Goal: Information Seeking & Learning: Learn about a topic

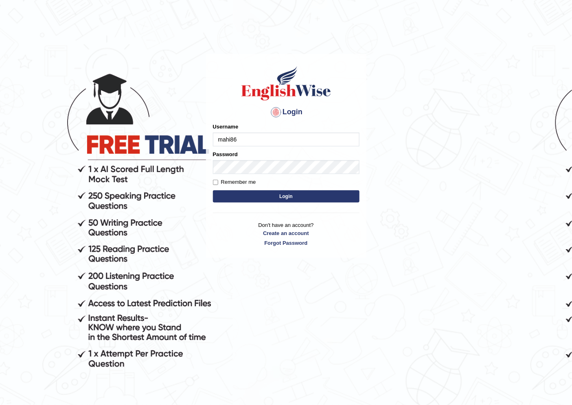
type input "mahi86"
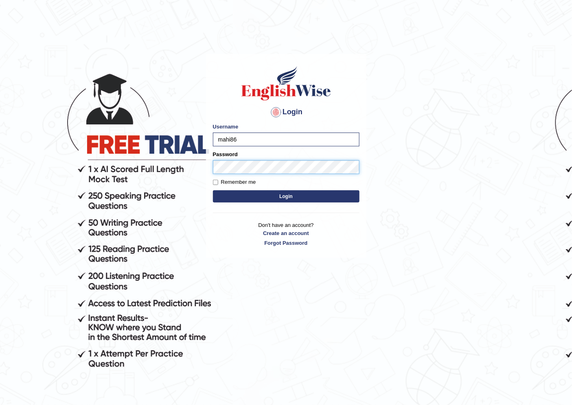
click at [213, 190] on button "Login" at bounding box center [286, 196] width 146 height 12
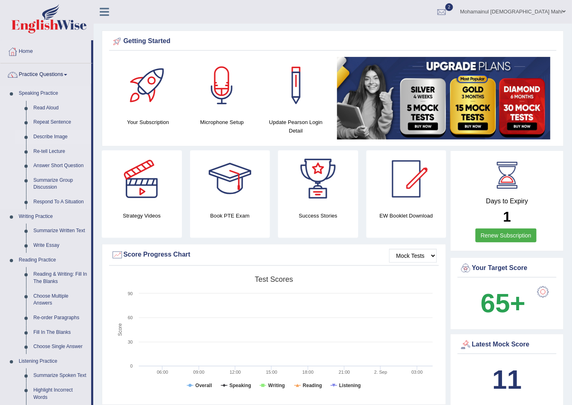
click at [51, 135] on link "Describe Image" at bounding box center [60, 137] width 61 height 15
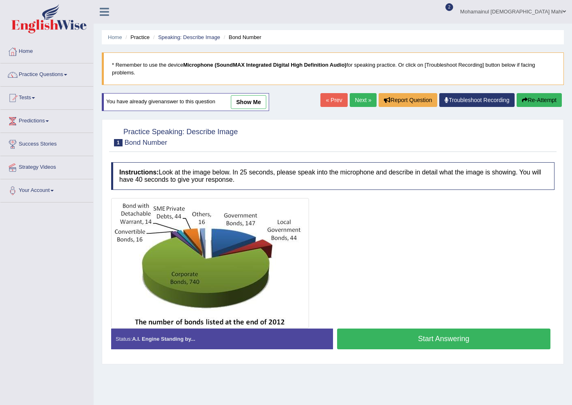
click at [384, 340] on button "Start Answering" at bounding box center [444, 339] width 214 height 21
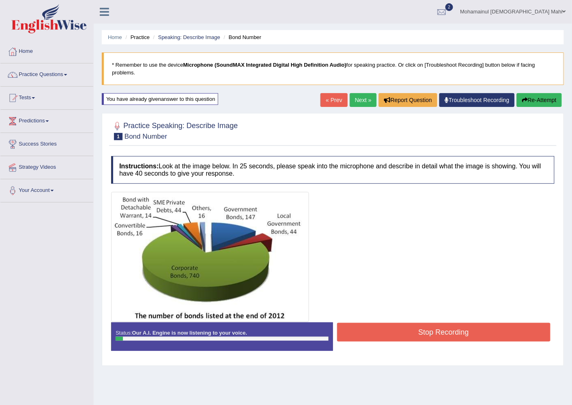
click at [375, 335] on button "Stop Recording" at bounding box center [444, 332] width 214 height 19
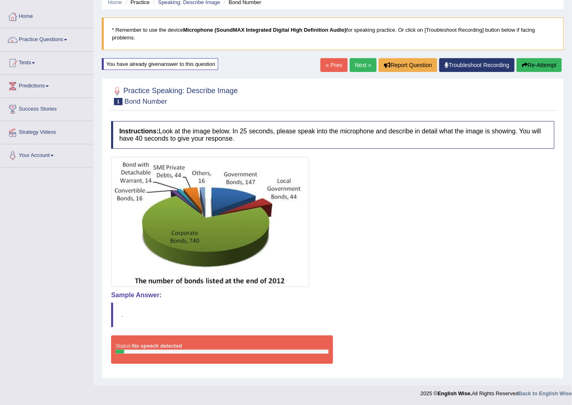
scroll to position [35, 0]
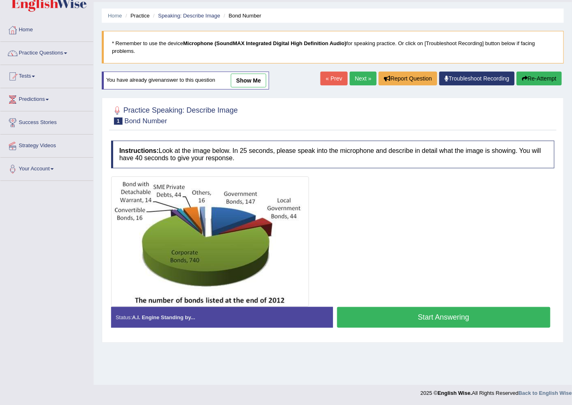
click at [418, 322] on button "Start Answering" at bounding box center [444, 317] width 214 height 21
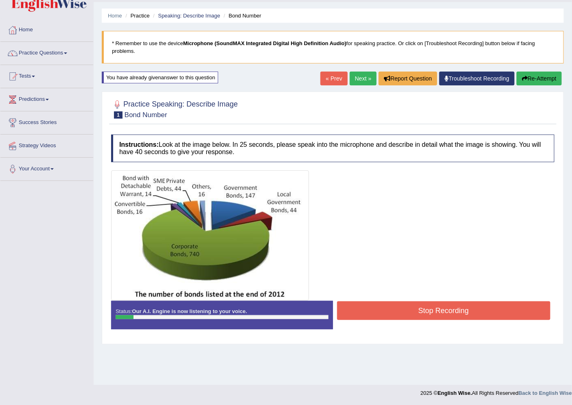
click at [458, 318] on button "Stop Recording" at bounding box center [444, 311] width 214 height 19
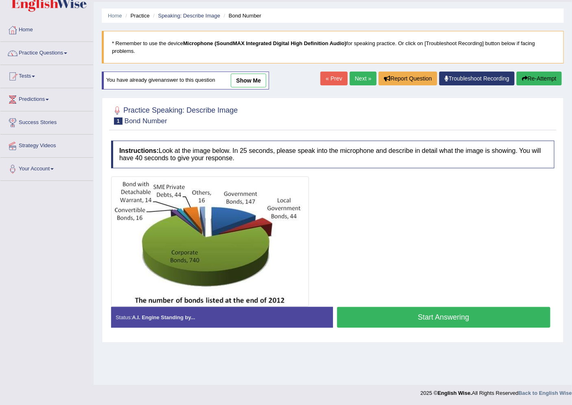
click at [477, 321] on button "Start Answering" at bounding box center [444, 317] width 214 height 21
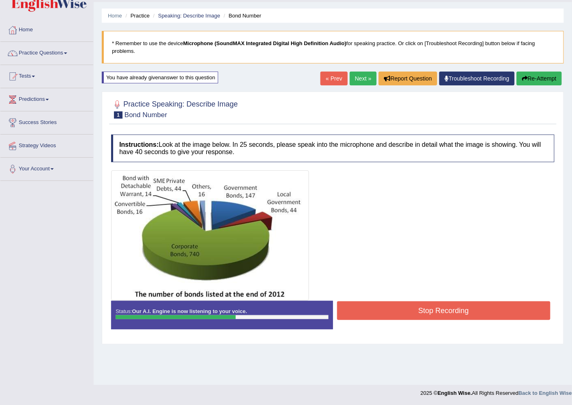
click at [367, 311] on button "Stop Recording" at bounding box center [444, 311] width 214 height 19
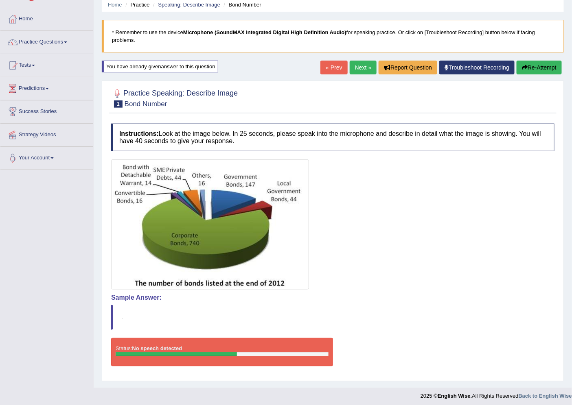
scroll to position [35, 0]
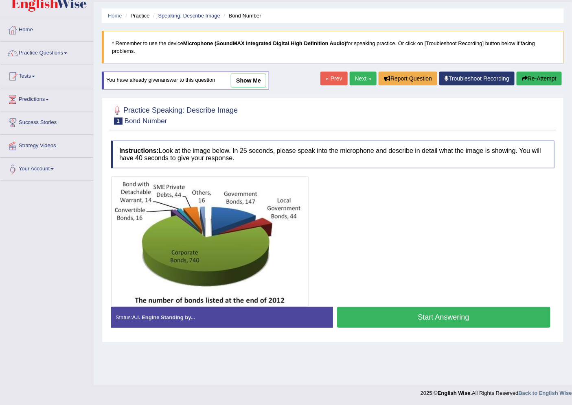
click at [359, 319] on button "Start Answering" at bounding box center [444, 317] width 214 height 21
click at [426, 310] on button "Start Answering" at bounding box center [444, 317] width 214 height 21
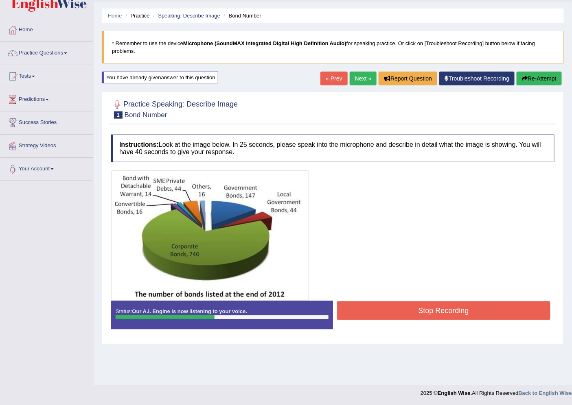
click at [352, 305] on button "Stop Recording" at bounding box center [444, 311] width 214 height 19
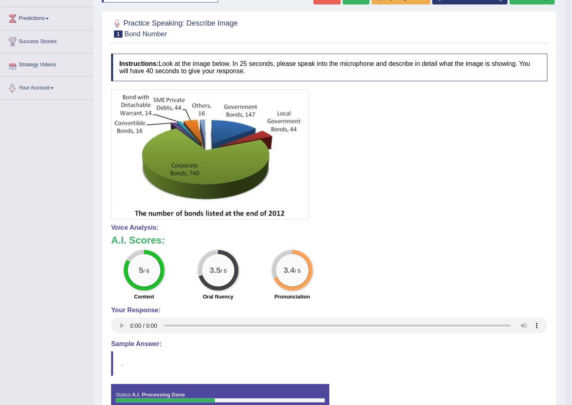
scroll to position [15, 0]
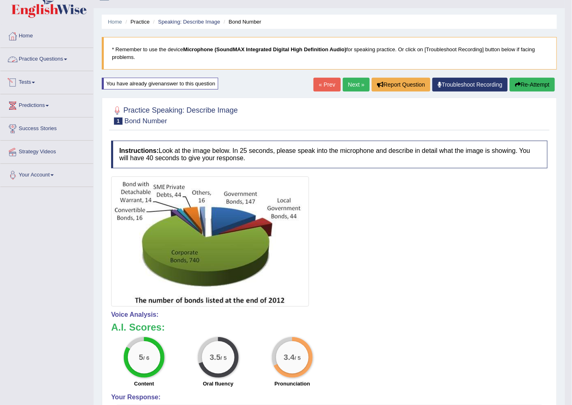
click at [354, 83] on link "Next »" at bounding box center [356, 85] width 27 height 14
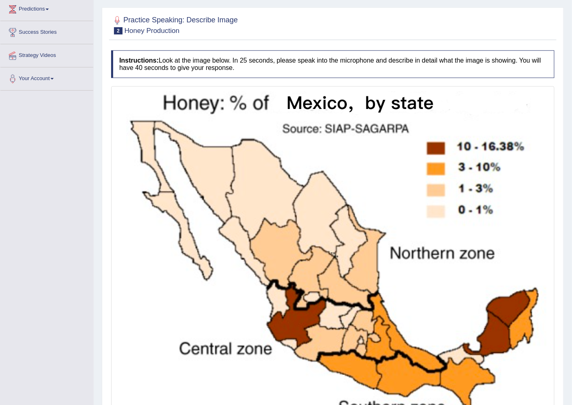
scroll to position [181, 0]
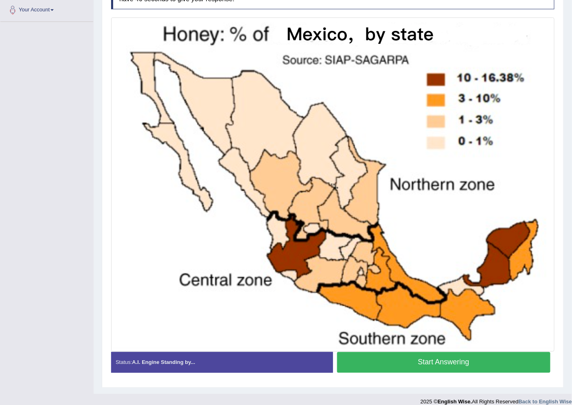
click at [429, 359] on button "Start Answering" at bounding box center [444, 362] width 214 height 21
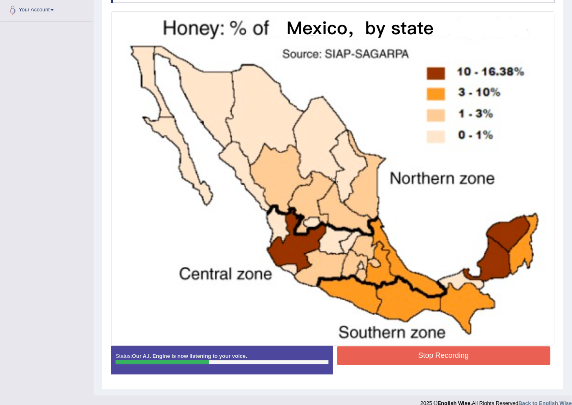
click at [429, 359] on button "Stop Recording" at bounding box center [444, 356] width 214 height 19
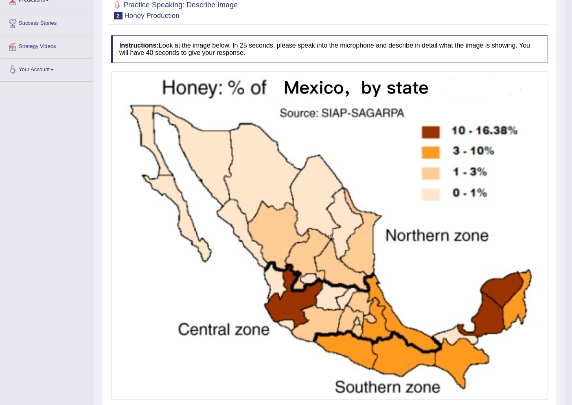
scroll to position [45, 0]
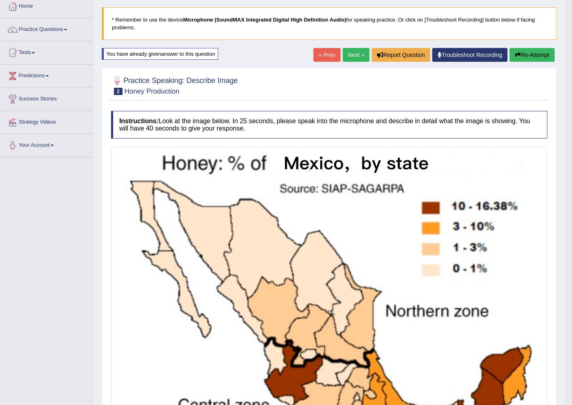
click at [359, 56] on link "Next »" at bounding box center [356, 55] width 27 height 14
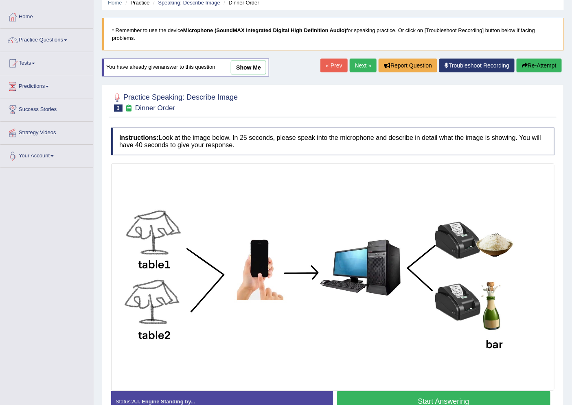
scroll to position [83, 0]
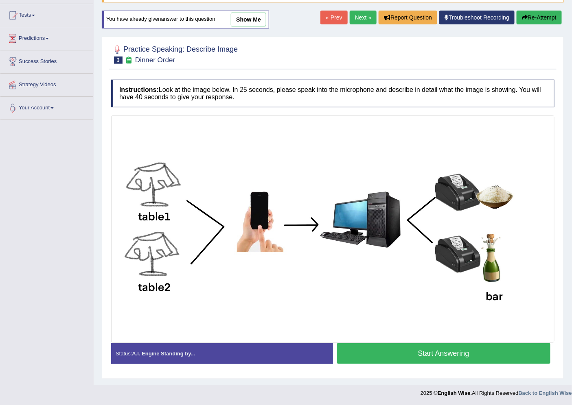
click at [437, 347] on button "Start Answering" at bounding box center [444, 353] width 214 height 21
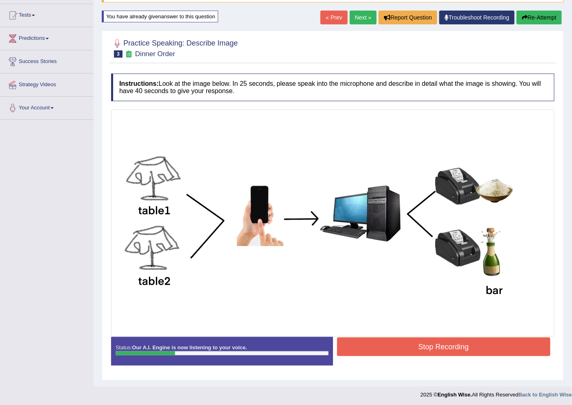
click at [436, 348] on button "Stop Recording" at bounding box center [444, 347] width 214 height 19
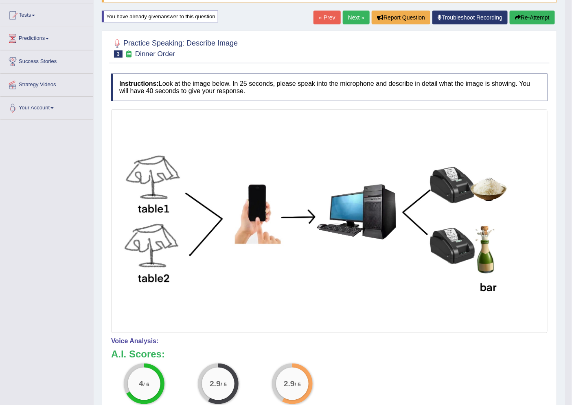
click at [345, 15] on link "Next »" at bounding box center [356, 18] width 27 height 14
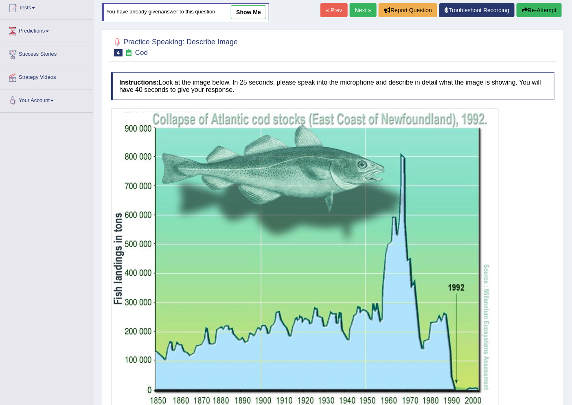
scroll to position [136, 0]
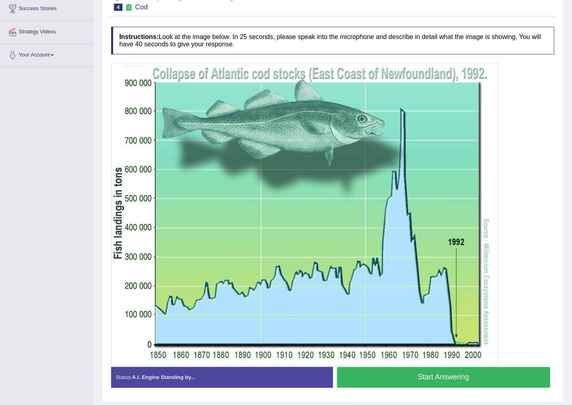
click at [387, 374] on button "Start Answering" at bounding box center [444, 377] width 214 height 21
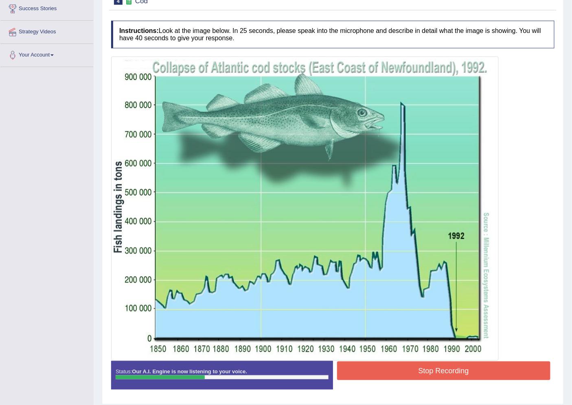
click at [386, 374] on button "Stop Recording" at bounding box center [444, 371] width 214 height 19
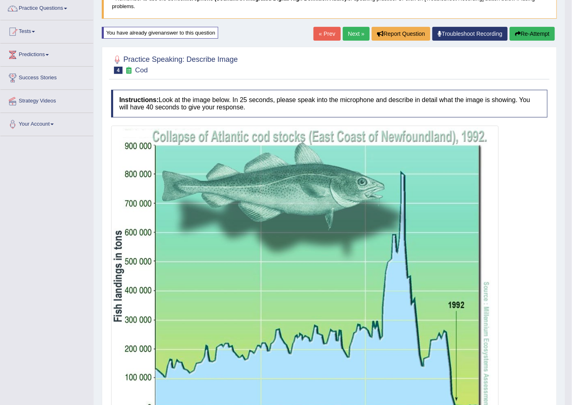
scroll to position [29, 0]
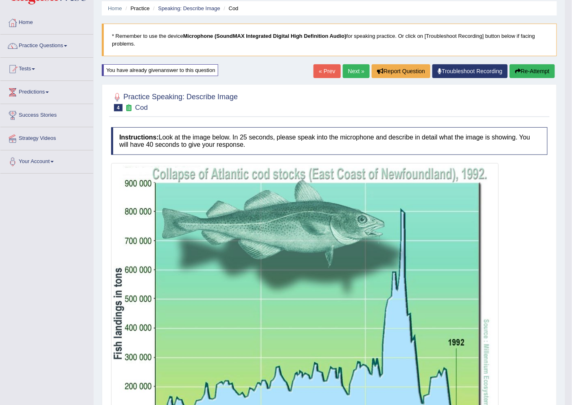
click at [343, 75] on link "Next »" at bounding box center [356, 71] width 27 height 14
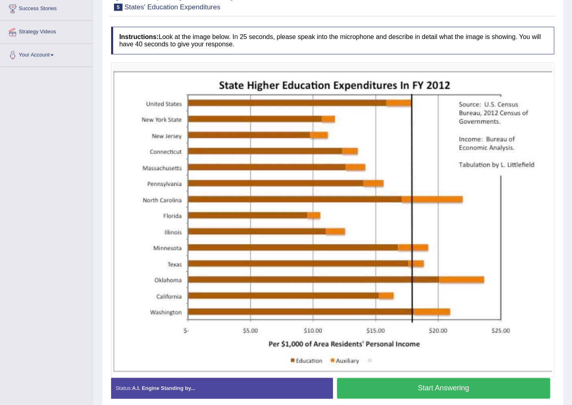
click at [409, 386] on button "Start Answering" at bounding box center [444, 388] width 214 height 21
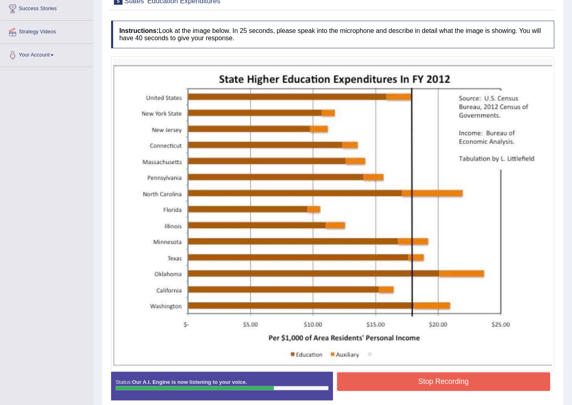
click at [444, 383] on button "Stop Recording" at bounding box center [444, 382] width 214 height 19
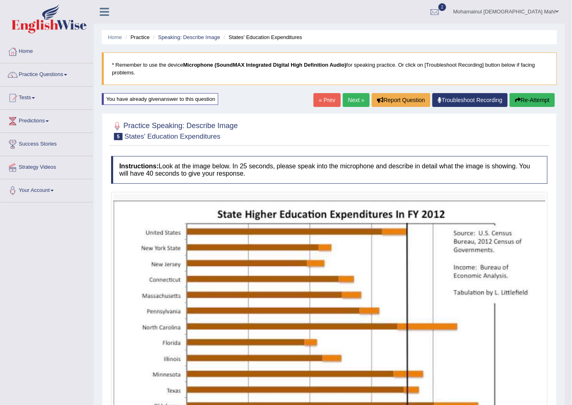
click at [352, 96] on link "Next »" at bounding box center [356, 100] width 27 height 14
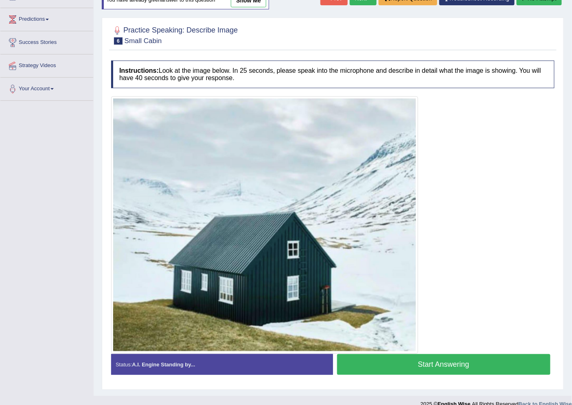
scroll to position [113, 0]
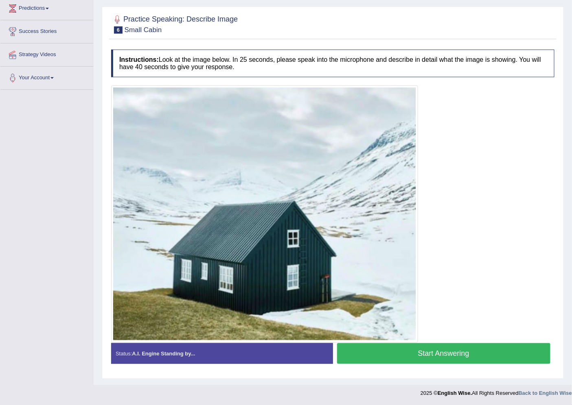
click at [410, 355] on button "Start Answering" at bounding box center [444, 353] width 214 height 21
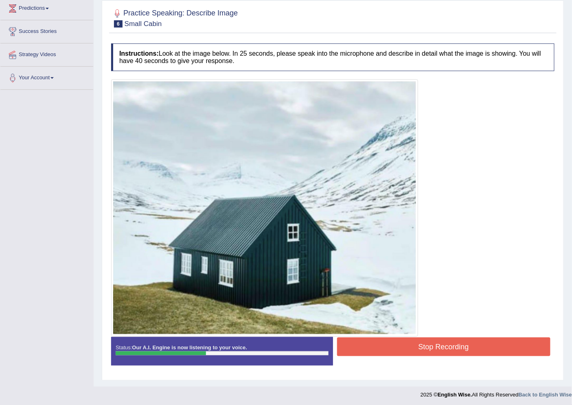
click at [414, 348] on button "Stop Recording" at bounding box center [444, 347] width 214 height 19
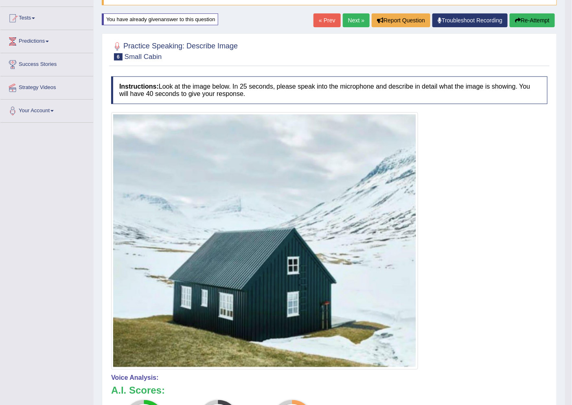
scroll to position [0, 0]
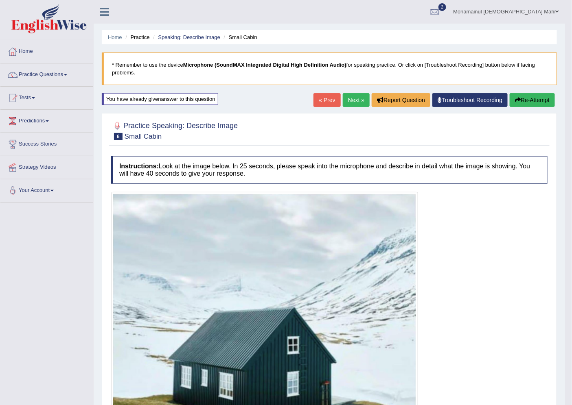
click at [348, 99] on link "Next »" at bounding box center [356, 100] width 27 height 14
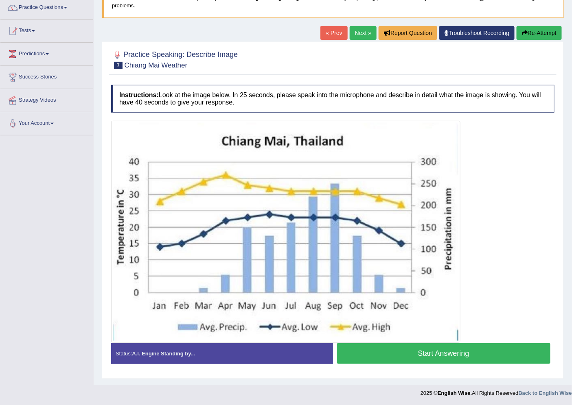
click at [391, 350] on button "Start Answering" at bounding box center [444, 353] width 214 height 21
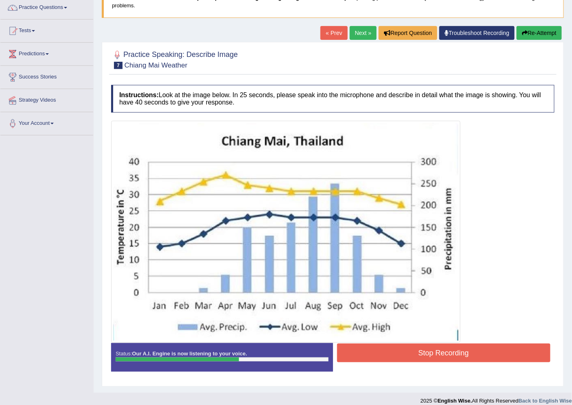
click at [391, 350] on button "Stop Recording" at bounding box center [444, 353] width 214 height 19
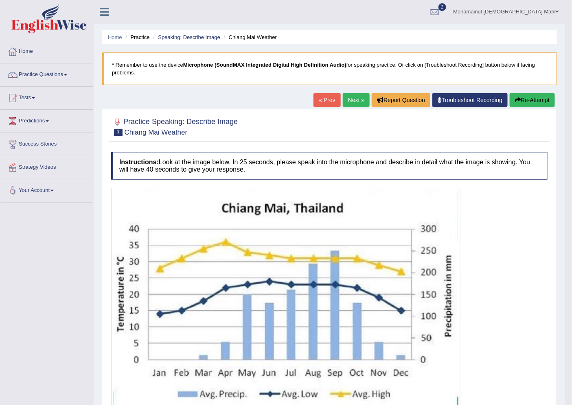
click at [346, 101] on link "Next »" at bounding box center [356, 100] width 27 height 14
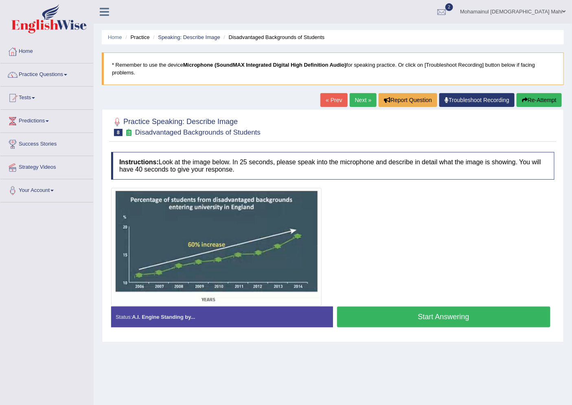
click at [369, 320] on button "Start Answering" at bounding box center [444, 317] width 214 height 21
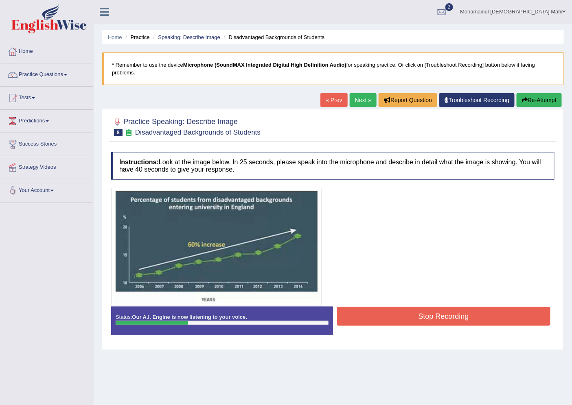
click at [369, 320] on button "Stop Recording" at bounding box center [444, 316] width 214 height 19
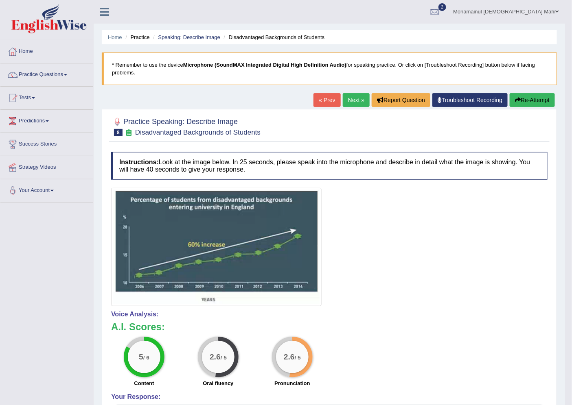
click at [343, 102] on link "Next »" at bounding box center [356, 100] width 27 height 14
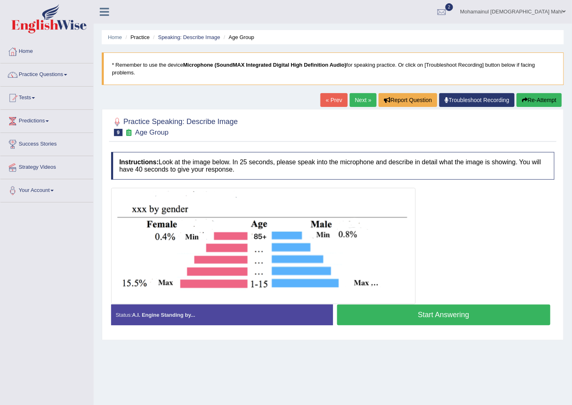
click at [391, 312] on button "Start Answering" at bounding box center [444, 315] width 214 height 21
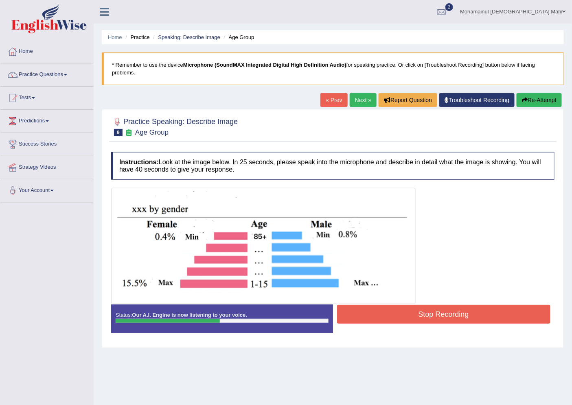
click at [388, 312] on button "Stop Recording" at bounding box center [444, 314] width 214 height 19
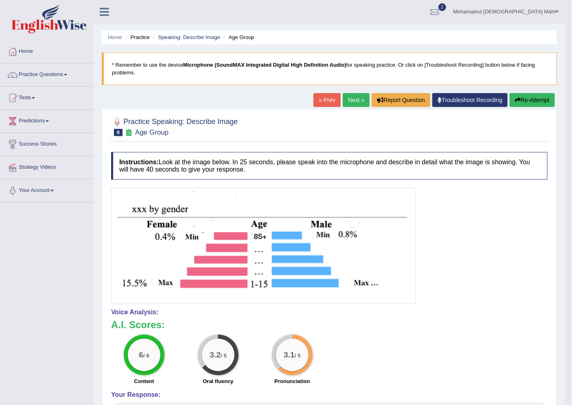
click at [353, 103] on link "Next »" at bounding box center [356, 100] width 27 height 14
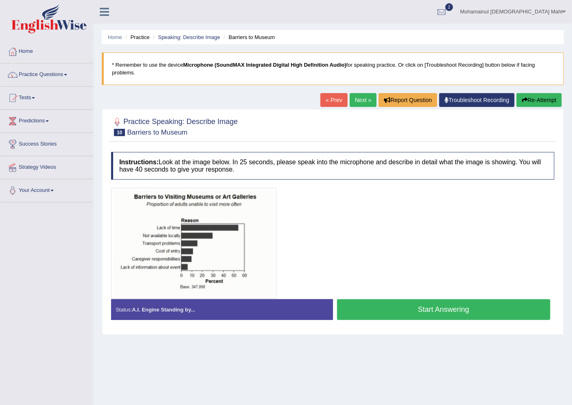
click at [380, 312] on button "Start Answering" at bounding box center [444, 310] width 214 height 21
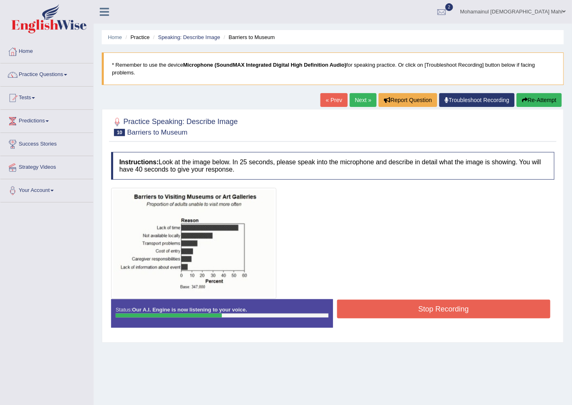
click at [462, 310] on button "Stop Recording" at bounding box center [444, 309] width 214 height 19
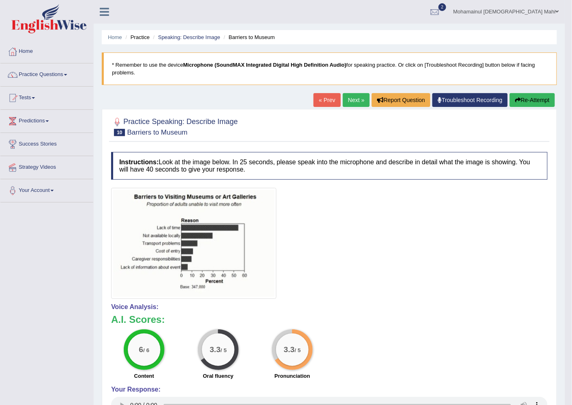
click at [346, 103] on link "Next »" at bounding box center [356, 100] width 27 height 14
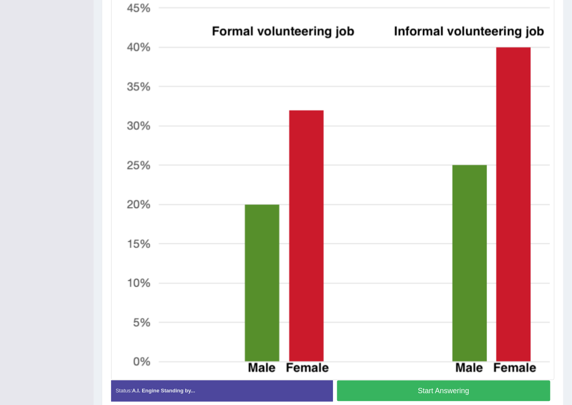
scroll to position [255, 0]
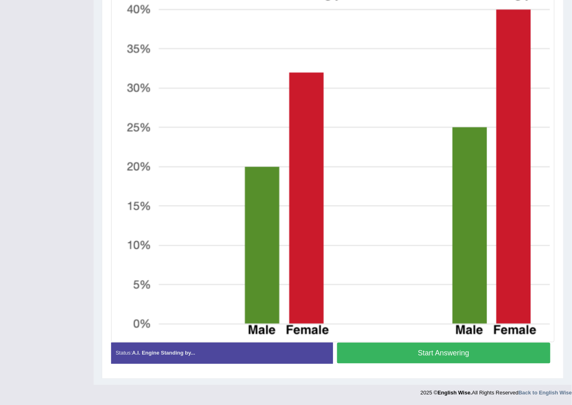
click at [418, 355] on button "Start Answering" at bounding box center [444, 353] width 214 height 21
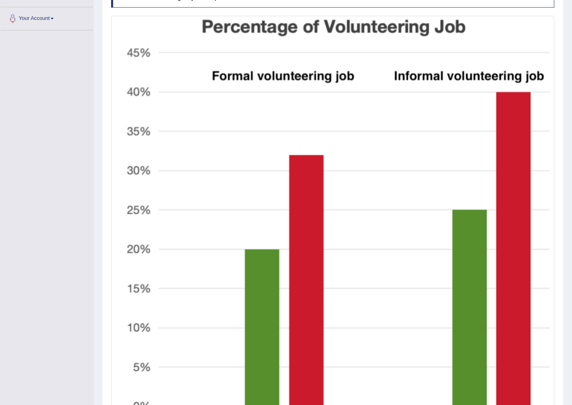
scroll to position [217, 0]
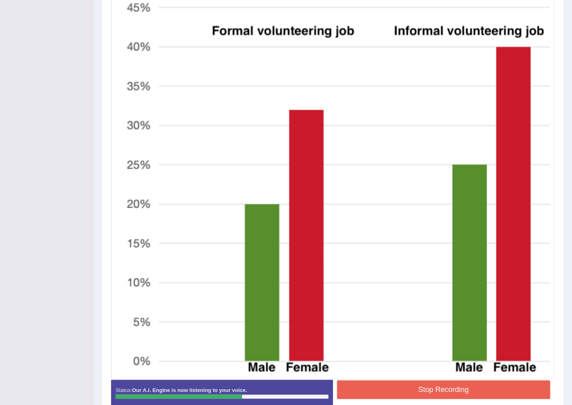
click at [455, 386] on button "Stop Recording" at bounding box center [444, 390] width 214 height 19
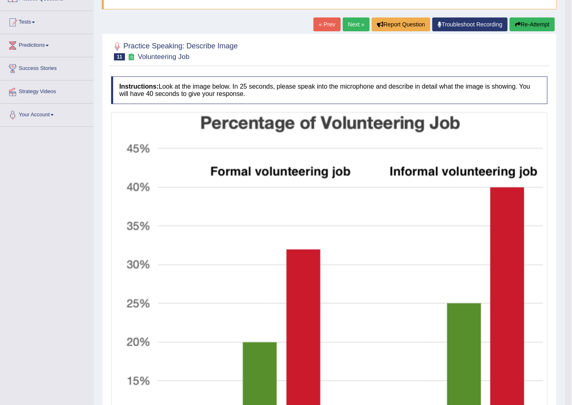
scroll to position [0, 0]
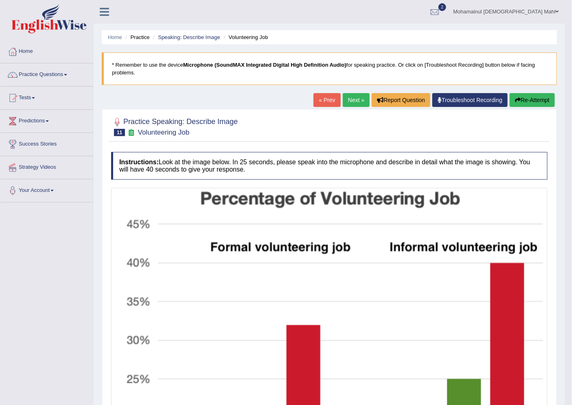
click at [347, 104] on link "Next »" at bounding box center [356, 100] width 27 height 14
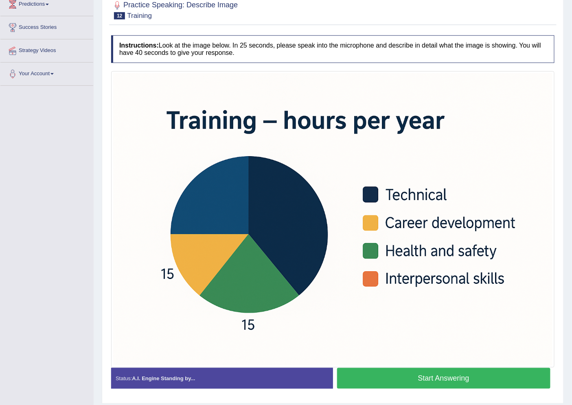
scroll to position [142, 0]
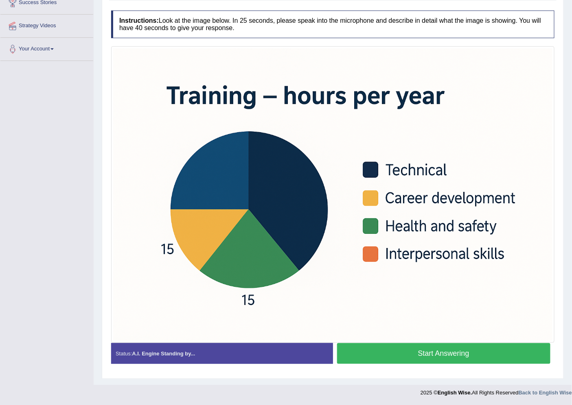
click at [379, 354] on button "Start Answering" at bounding box center [444, 353] width 214 height 21
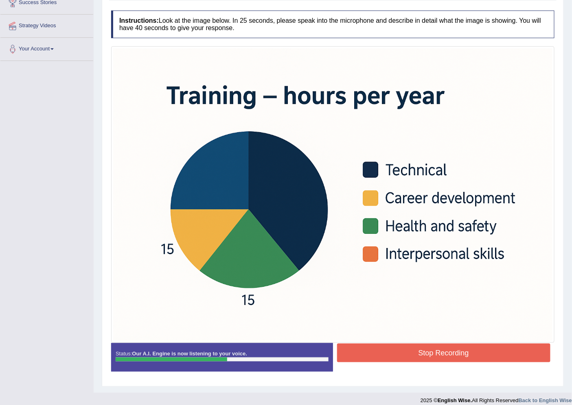
click at [381, 356] on button "Stop Recording" at bounding box center [444, 353] width 214 height 19
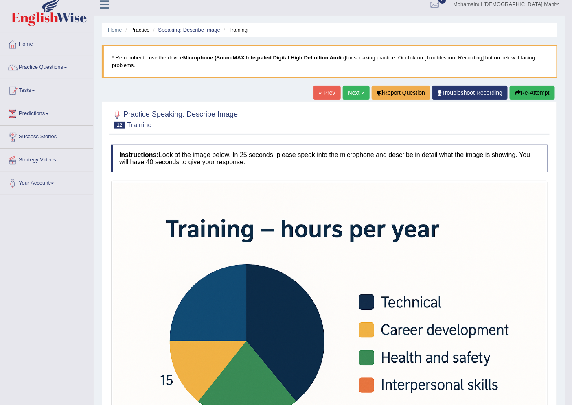
scroll to position [6, 0]
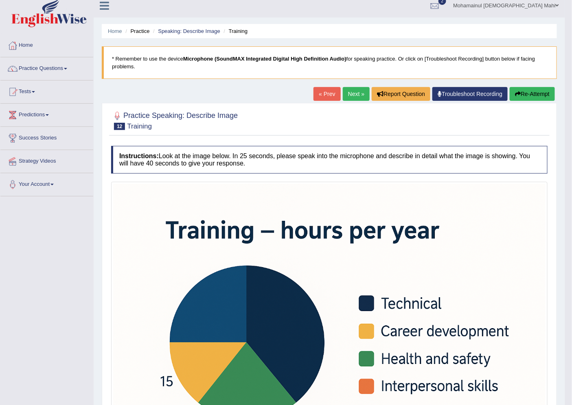
click at [344, 86] on div "Home Practice Speaking: Describe Image Training * Remember to use the device Mi…" at bounding box center [329, 341] width 471 height 695
click at [348, 95] on link "Next »" at bounding box center [356, 94] width 27 height 14
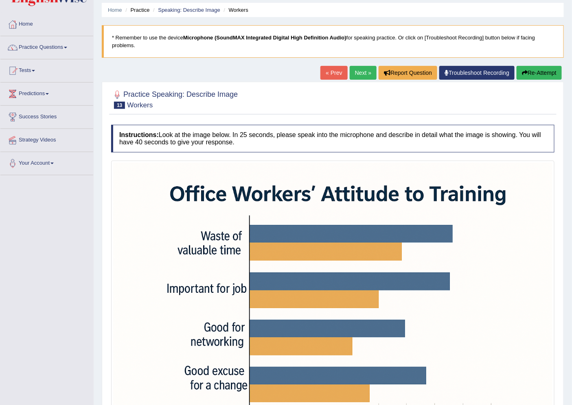
scroll to position [136, 0]
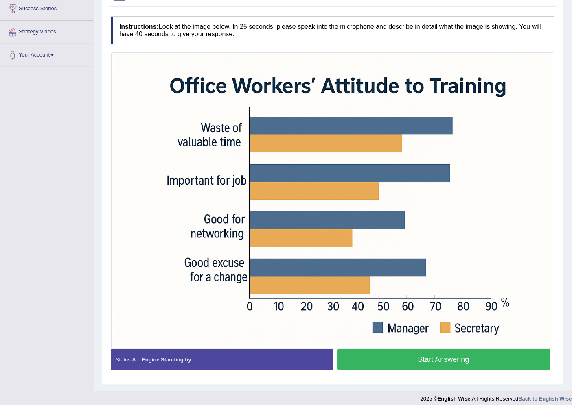
click at [424, 354] on button "Start Answering" at bounding box center [444, 360] width 214 height 21
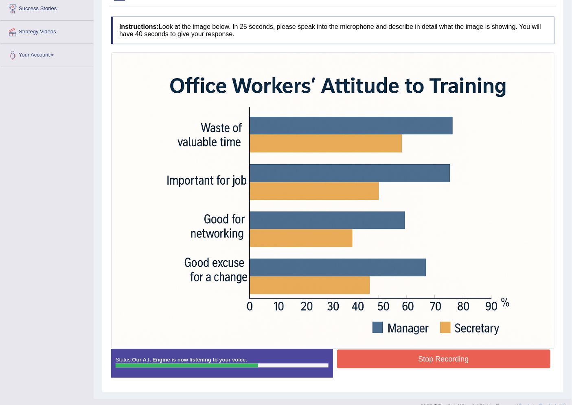
click at [393, 359] on button "Stop Recording" at bounding box center [444, 359] width 214 height 19
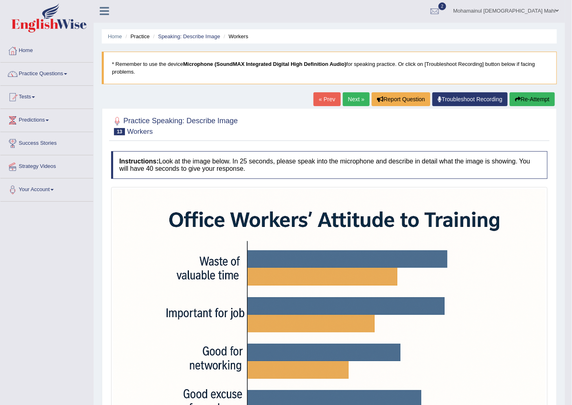
scroll to position [0, 0]
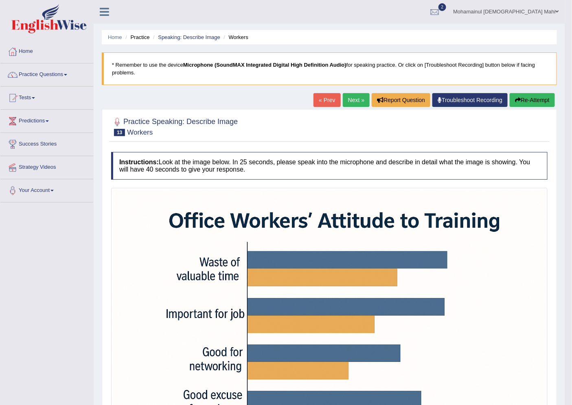
click at [343, 96] on link "Next »" at bounding box center [356, 100] width 27 height 14
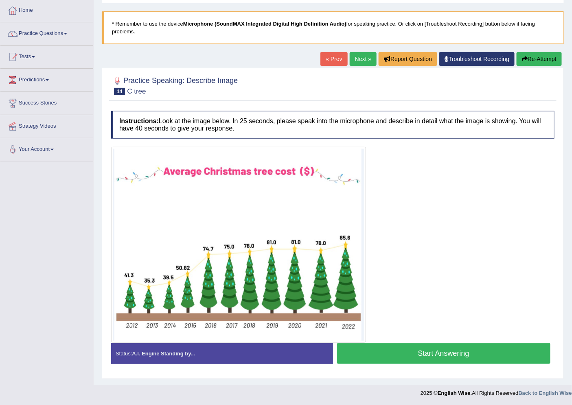
click at [390, 354] on button "Start Answering" at bounding box center [444, 353] width 214 height 21
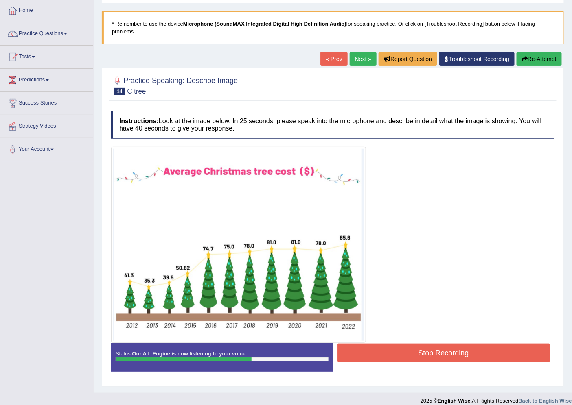
click at [439, 348] on button "Stop Recording" at bounding box center [444, 353] width 214 height 19
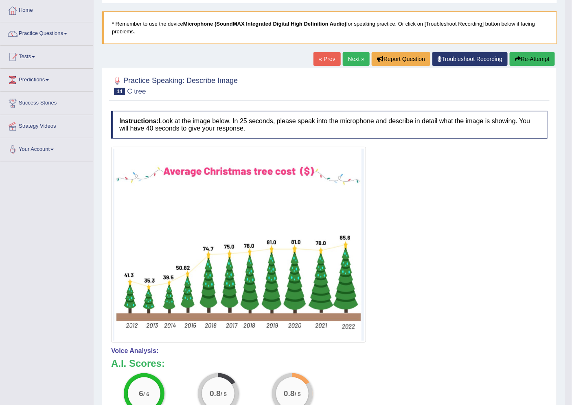
click at [351, 59] on link "Next »" at bounding box center [356, 59] width 27 height 14
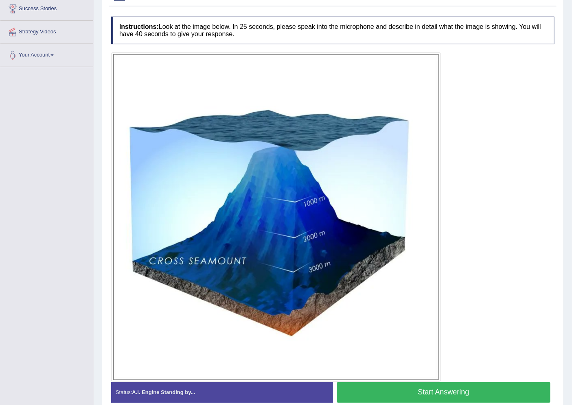
click at [416, 393] on button "Start Answering" at bounding box center [444, 393] width 214 height 21
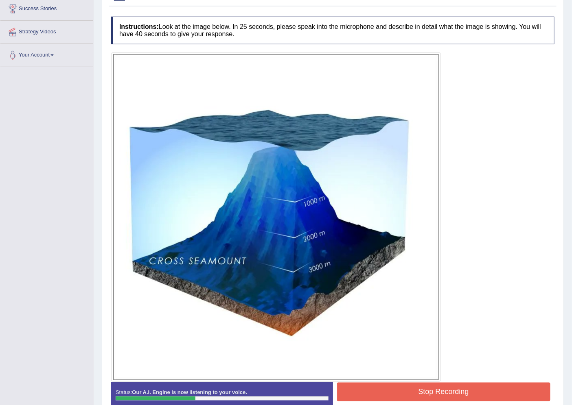
click at [479, 389] on button "Stop Recording" at bounding box center [444, 392] width 214 height 19
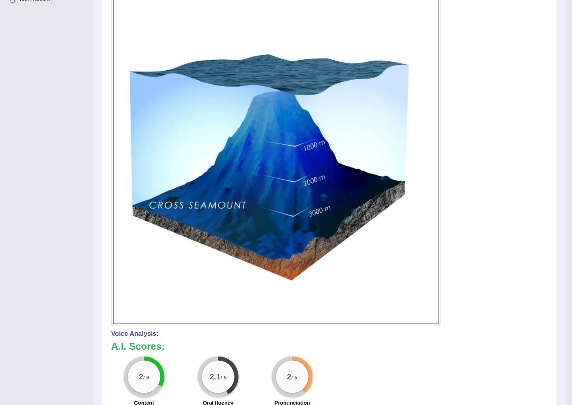
scroll to position [90, 0]
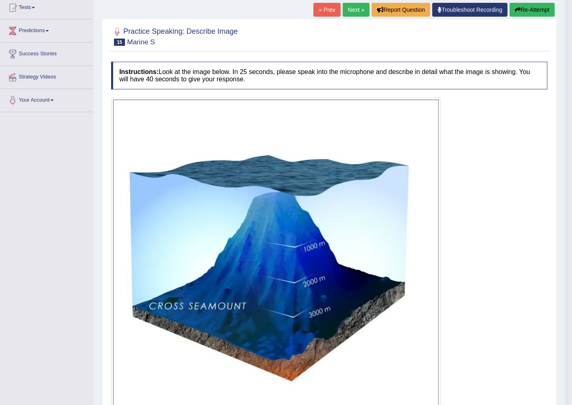
click at [538, 10] on button "Re-Attempt" at bounding box center [531, 10] width 45 height 14
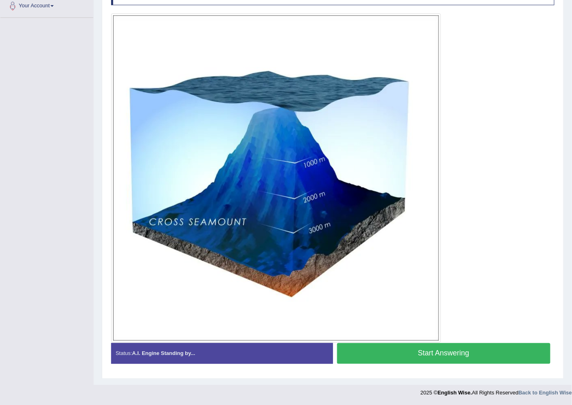
click at [411, 347] on button "Start Answering" at bounding box center [444, 353] width 214 height 21
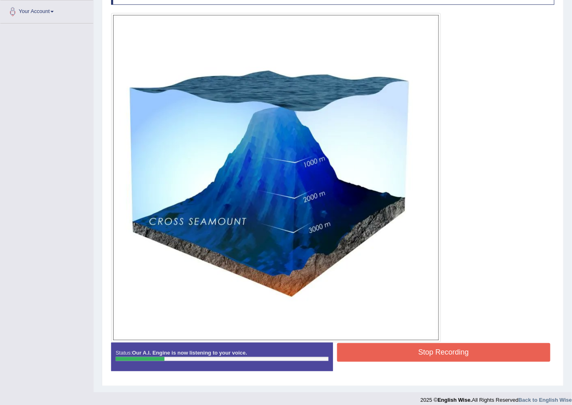
click at [457, 347] on button "Stop Recording" at bounding box center [444, 352] width 214 height 19
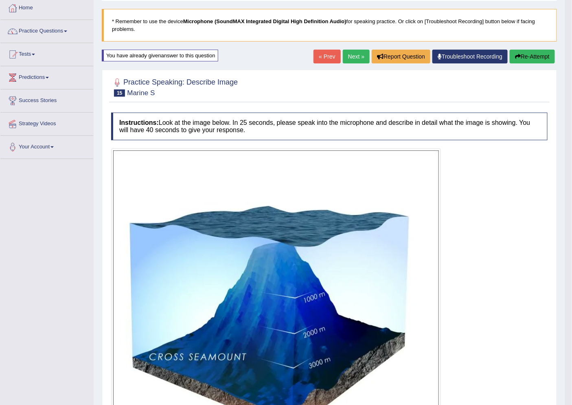
scroll to position [0, 0]
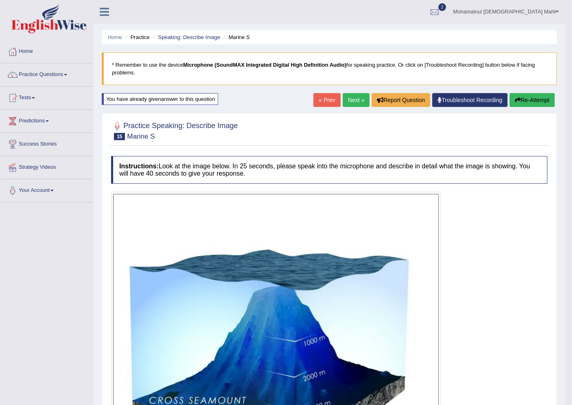
click at [351, 101] on link "Next »" at bounding box center [356, 100] width 27 height 14
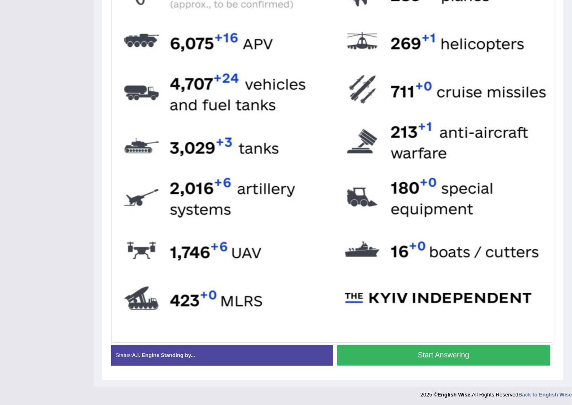
scroll to position [290, 0]
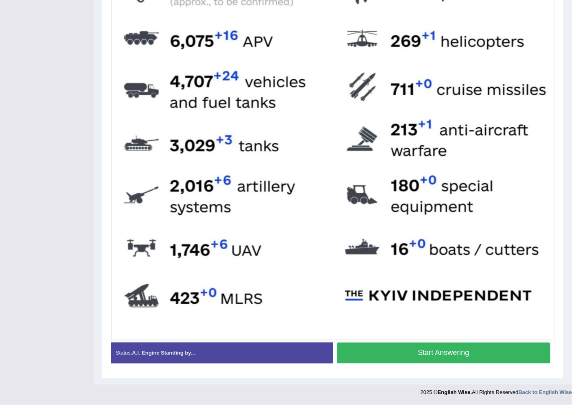
click at [439, 352] on button "Start Answering" at bounding box center [444, 353] width 214 height 21
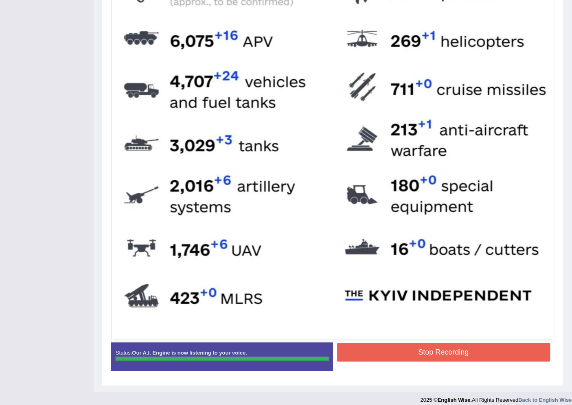
click at [424, 349] on button "Stop Recording" at bounding box center [444, 352] width 214 height 19
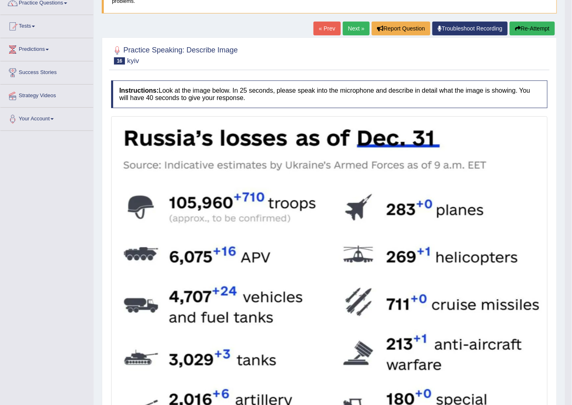
scroll to position [0, 0]
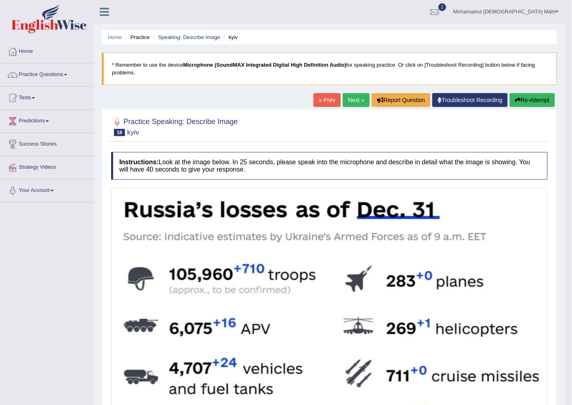
click at [348, 96] on link "Next »" at bounding box center [356, 100] width 27 height 14
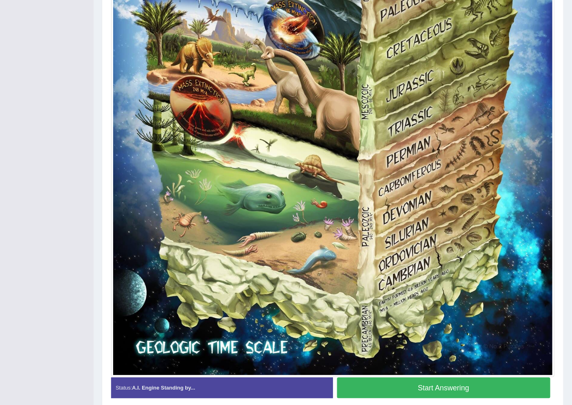
scroll to position [452, 0]
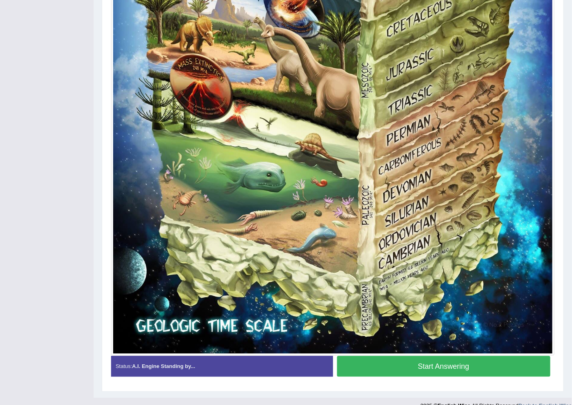
click at [384, 375] on button "Start Answering" at bounding box center [444, 366] width 214 height 21
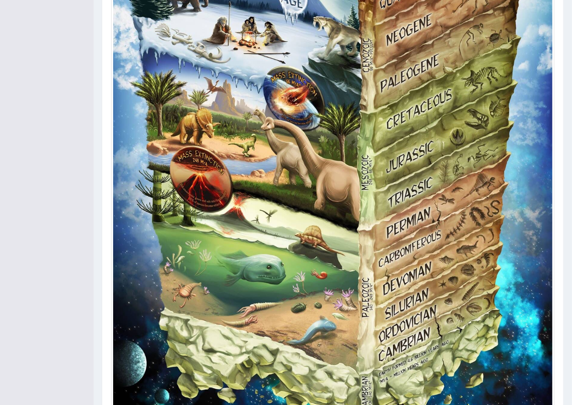
scroll to position [473, 0]
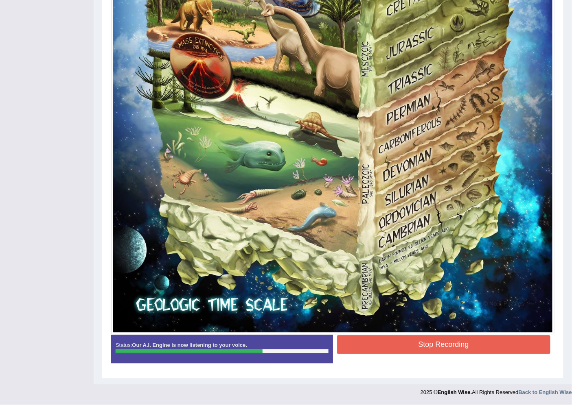
click at [404, 344] on button "Stop Recording" at bounding box center [444, 345] width 214 height 19
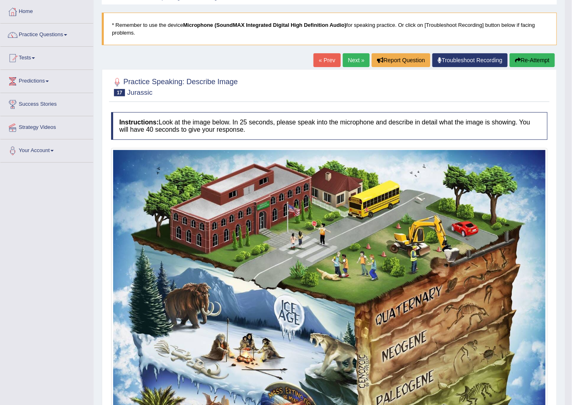
scroll to position [21, 0]
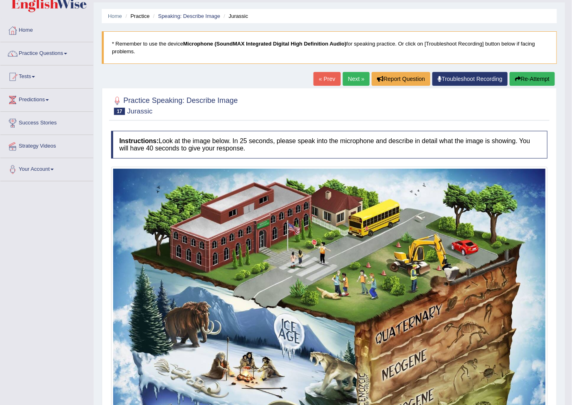
click at [345, 79] on link "Next »" at bounding box center [356, 79] width 27 height 14
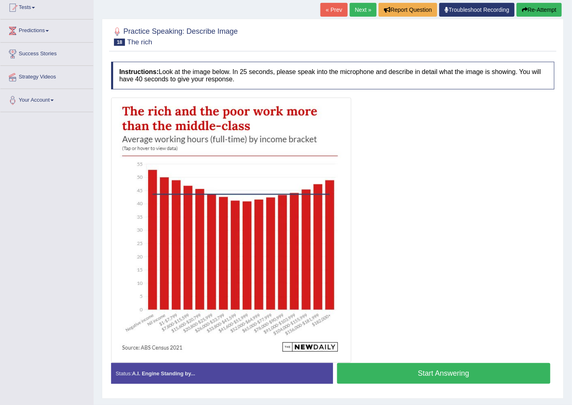
click at [345, 367] on button "Start Answering" at bounding box center [444, 373] width 214 height 21
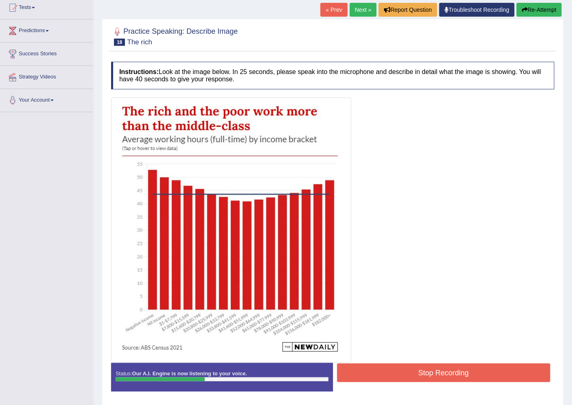
click at [383, 374] on button "Stop Recording" at bounding box center [444, 373] width 214 height 19
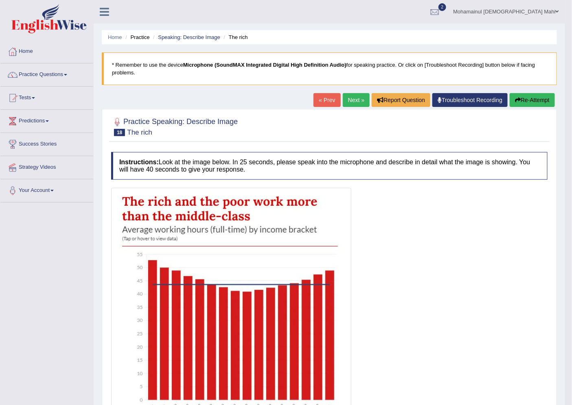
click at [353, 103] on link "Next »" at bounding box center [356, 100] width 27 height 14
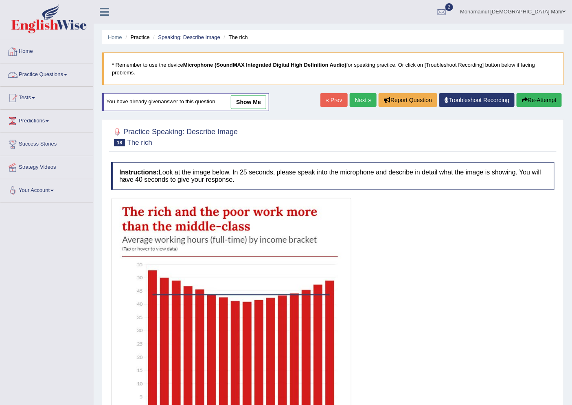
click at [34, 74] on link "Practice Questions" at bounding box center [46, 73] width 93 height 20
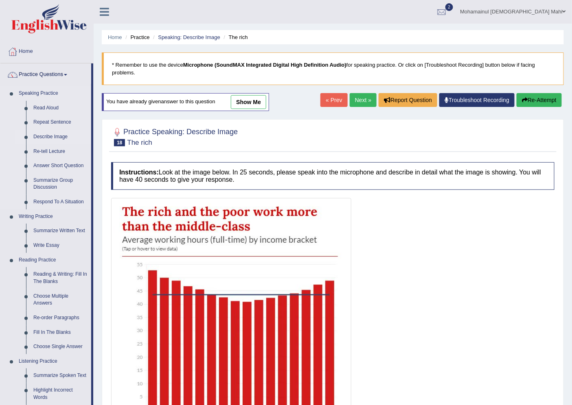
click at [50, 138] on link "Describe Image" at bounding box center [60, 137] width 61 height 15
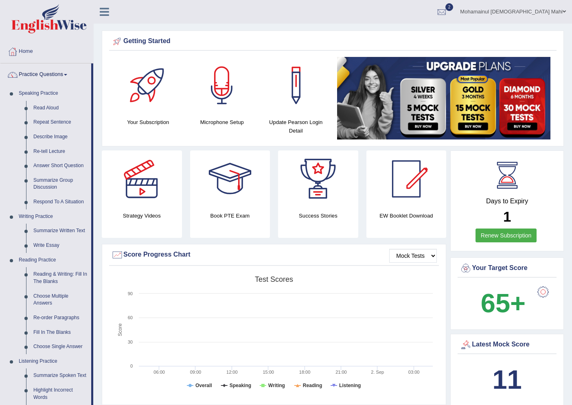
click at [40, 105] on link "Read Aloud" at bounding box center [60, 108] width 61 height 15
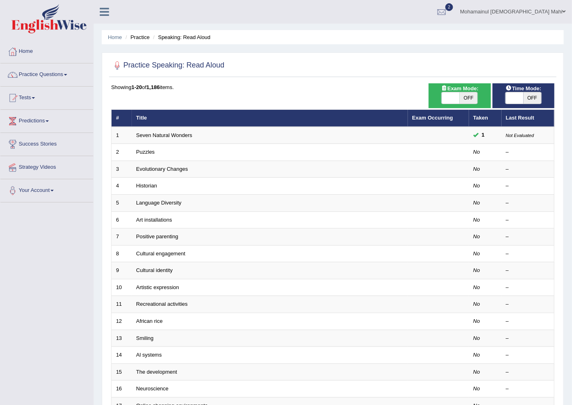
click at [173, 135] on link "Seven Natural Wonders" at bounding box center [164, 135] width 56 height 6
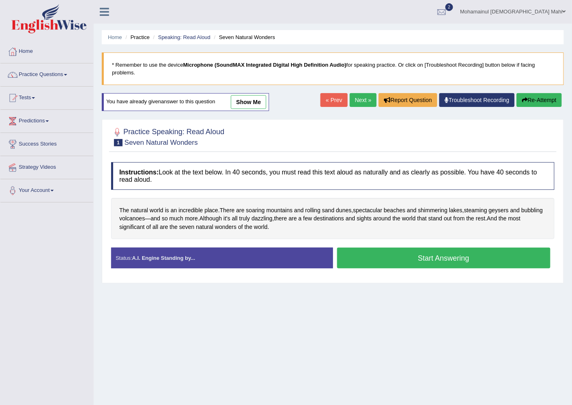
click at [471, 258] on button "Start Answering" at bounding box center [444, 258] width 214 height 21
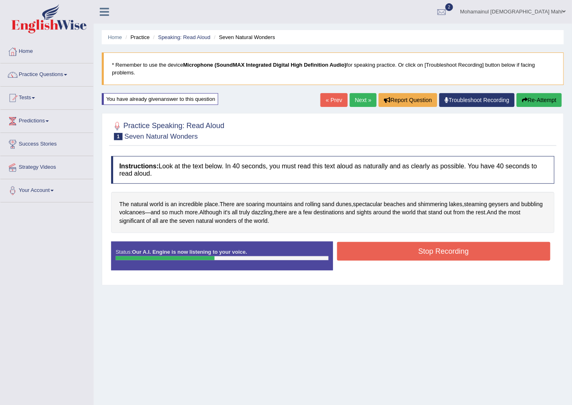
click at [419, 250] on button "Stop Recording" at bounding box center [444, 251] width 214 height 19
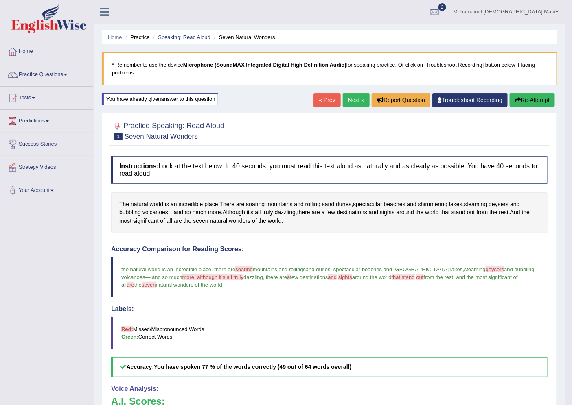
click at [354, 101] on link "Next »" at bounding box center [356, 100] width 27 height 14
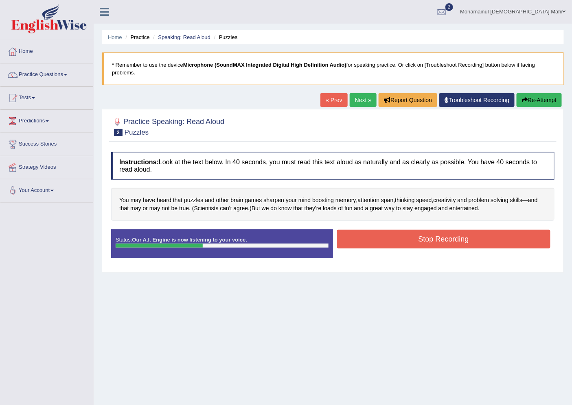
click at [429, 237] on button "Stop Recording" at bounding box center [444, 239] width 214 height 19
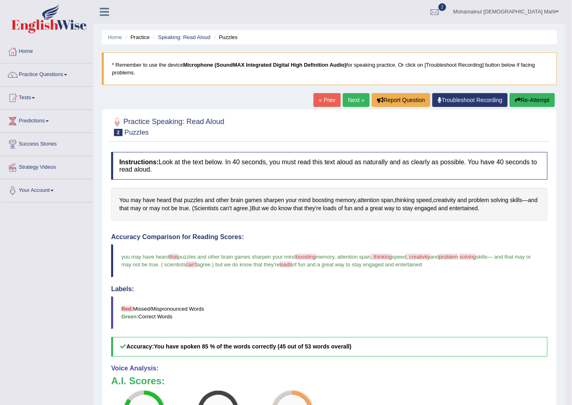
click at [354, 100] on link "Next »" at bounding box center [356, 100] width 27 height 14
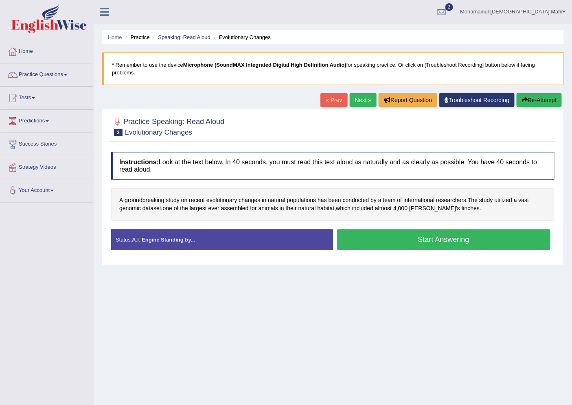
click at [406, 243] on button "Start Answering" at bounding box center [444, 240] width 214 height 21
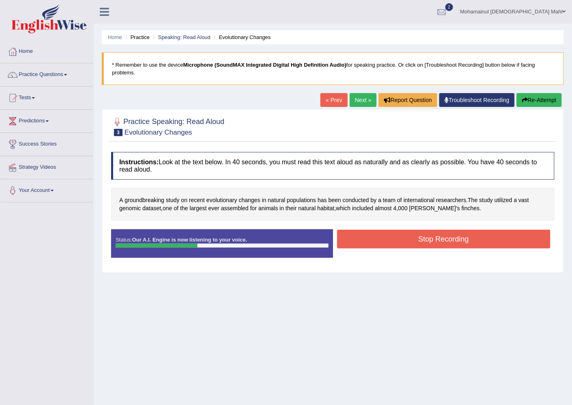
click at [400, 244] on button "Stop Recording" at bounding box center [444, 239] width 214 height 19
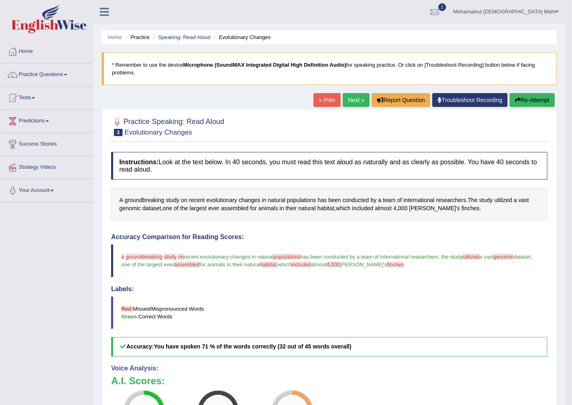
click at [350, 96] on link "Next »" at bounding box center [356, 100] width 27 height 14
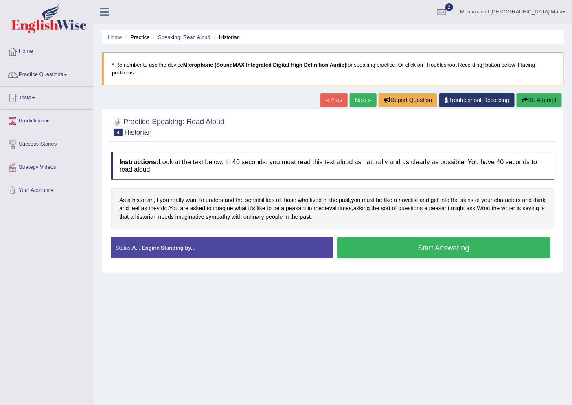
click at [408, 246] on button "Start Answering" at bounding box center [444, 248] width 214 height 21
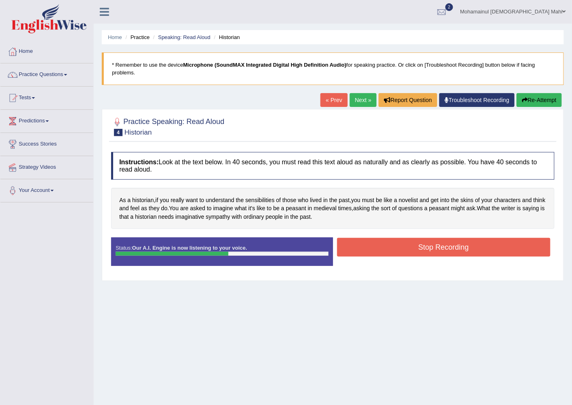
click at [367, 246] on button "Stop Recording" at bounding box center [444, 247] width 214 height 19
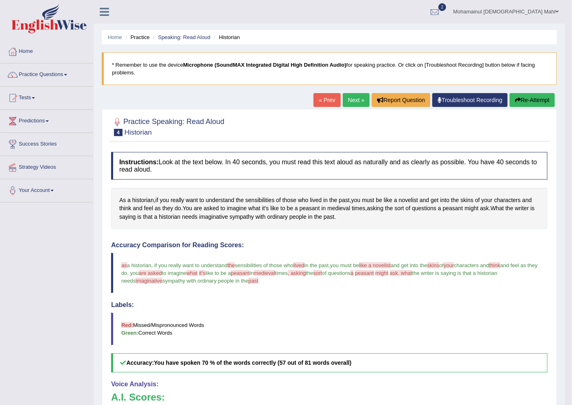
click at [350, 102] on link "Next »" at bounding box center [356, 100] width 27 height 14
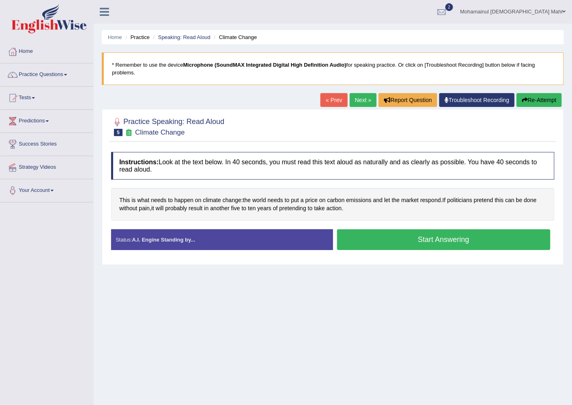
click at [385, 236] on button "Start Answering" at bounding box center [444, 240] width 214 height 21
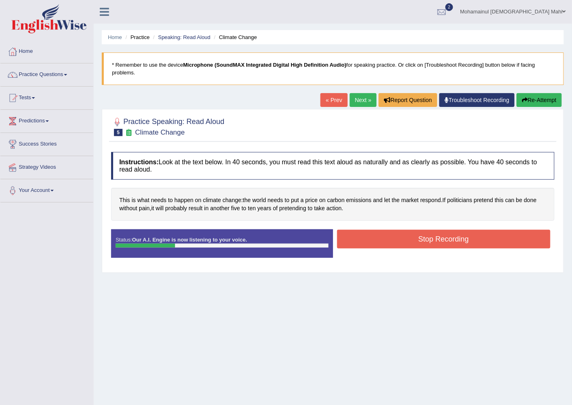
click at [356, 242] on button "Stop Recording" at bounding box center [444, 239] width 214 height 19
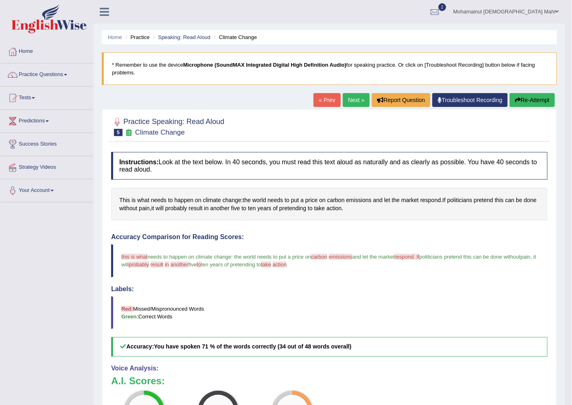
click at [343, 100] on link "Next »" at bounding box center [356, 100] width 27 height 14
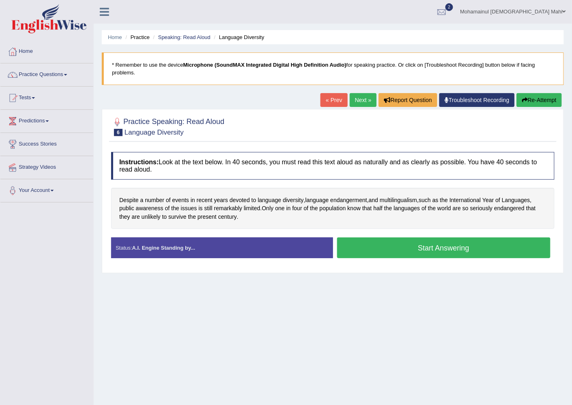
click at [387, 255] on button "Start Answering" at bounding box center [444, 248] width 214 height 21
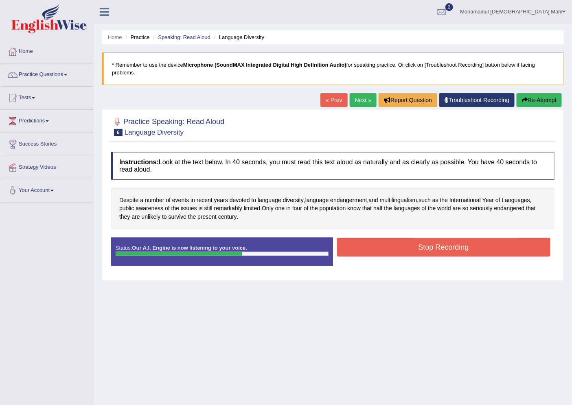
click at [373, 241] on button "Stop Recording" at bounding box center [444, 247] width 214 height 19
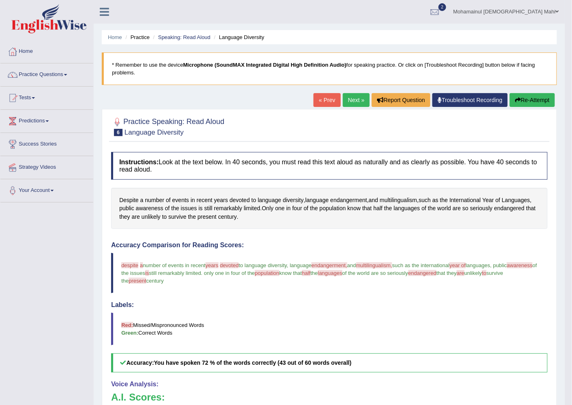
click at [346, 103] on link "Next »" at bounding box center [356, 100] width 27 height 14
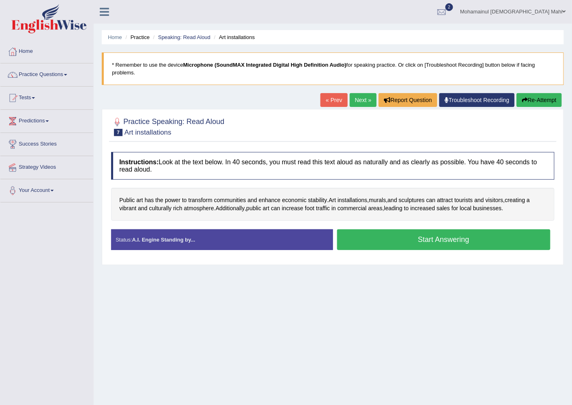
click at [397, 245] on button "Start Answering" at bounding box center [444, 240] width 214 height 21
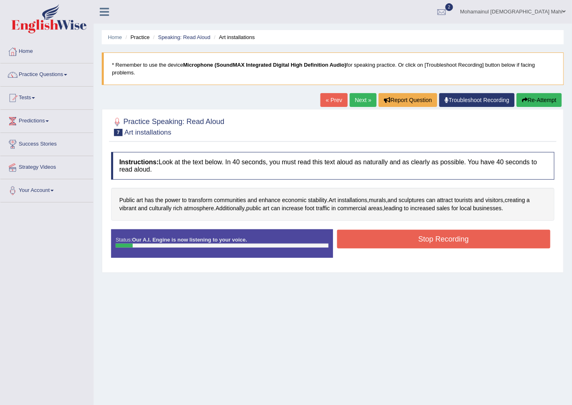
click at [538, 94] on button "Re-Attempt" at bounding box center [538, 100] width 45 height 14
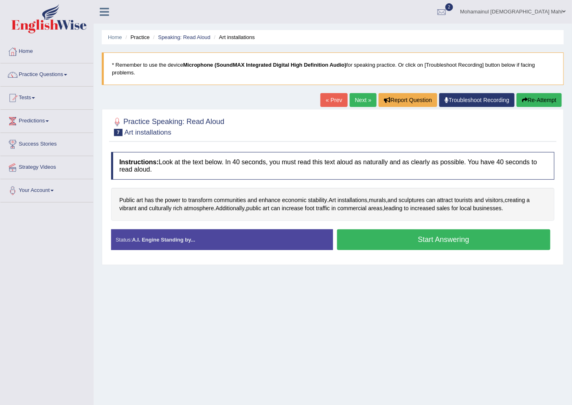
click at [416, 244] on button "Start Answering" at bounding box center [444, 240] width 214 height 21
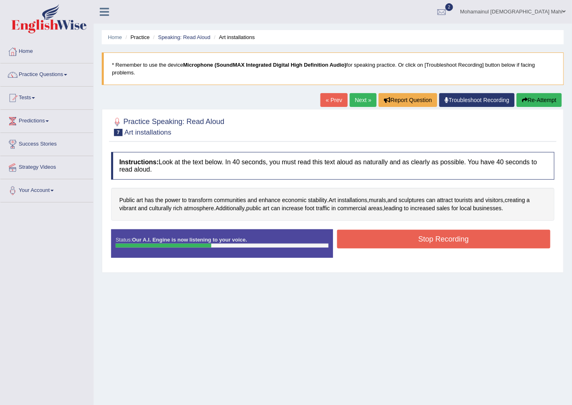
click at [383, 239] on button "Stop Recording" at bounding box center [444, 239] width 214 height 19
